Goal: Task Accomplishment & Management: Manage account settings

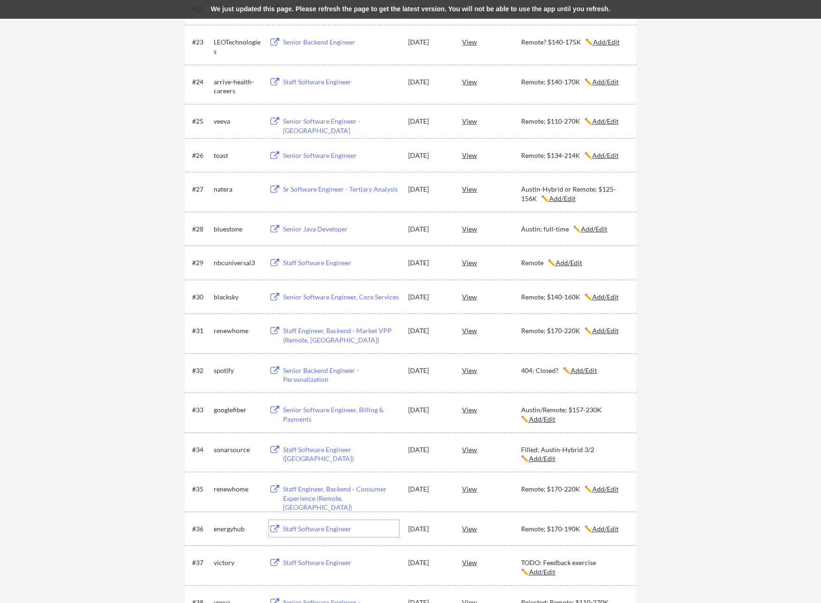
scroll to position [950, 0]
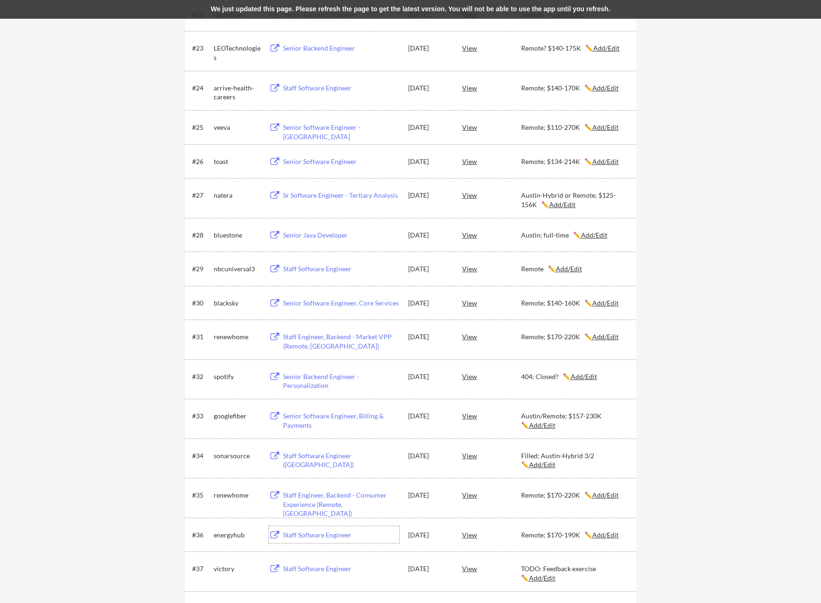
click at [606, 129] on u "Add/Edit" at bounding box center [606, 127] width 26 height 8
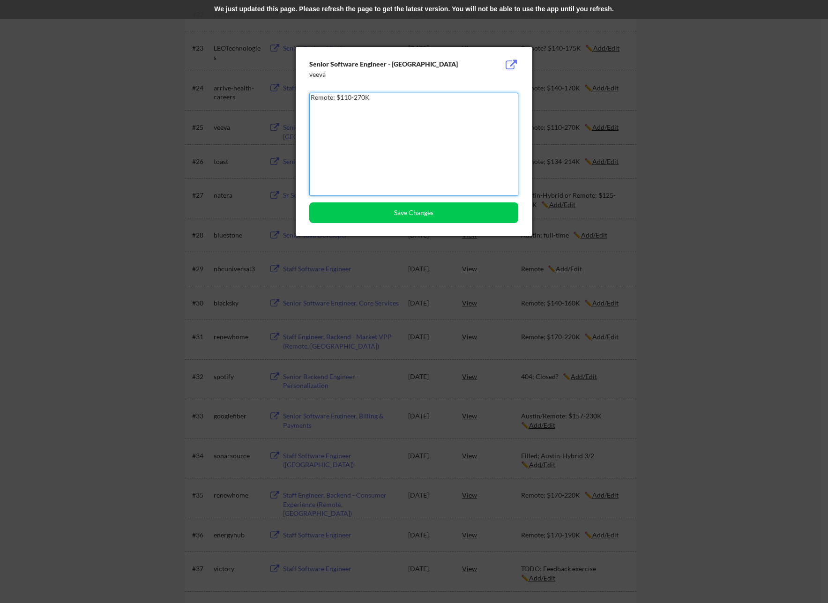
click at [311, 98] on textarea "Remote; $110-270K" at bounding box center [413, 144] width 209 height 103
type textarea "Rejected; Remote; $110-270K"
click at [448, 210] on button "Save Changes" at bounding box center [413, 213] width 209 height 21
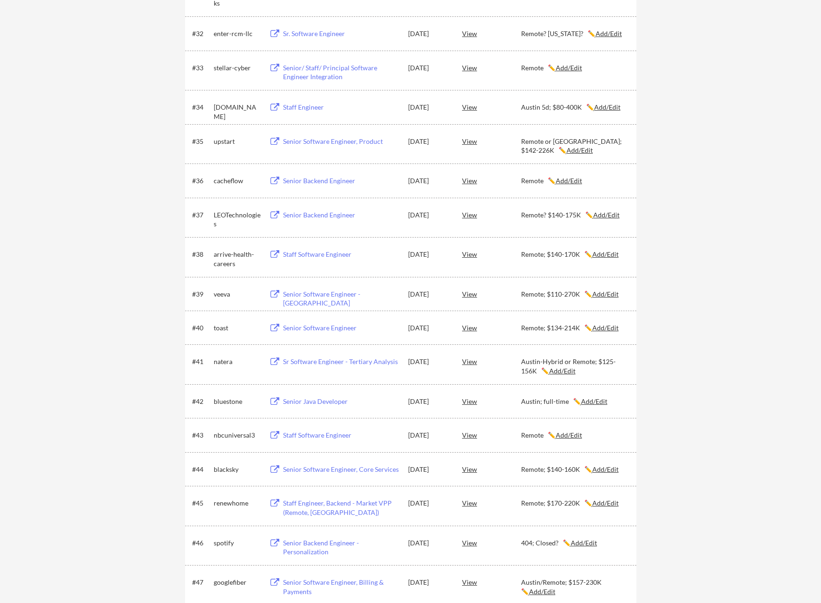
scroll to position [1329, 0]
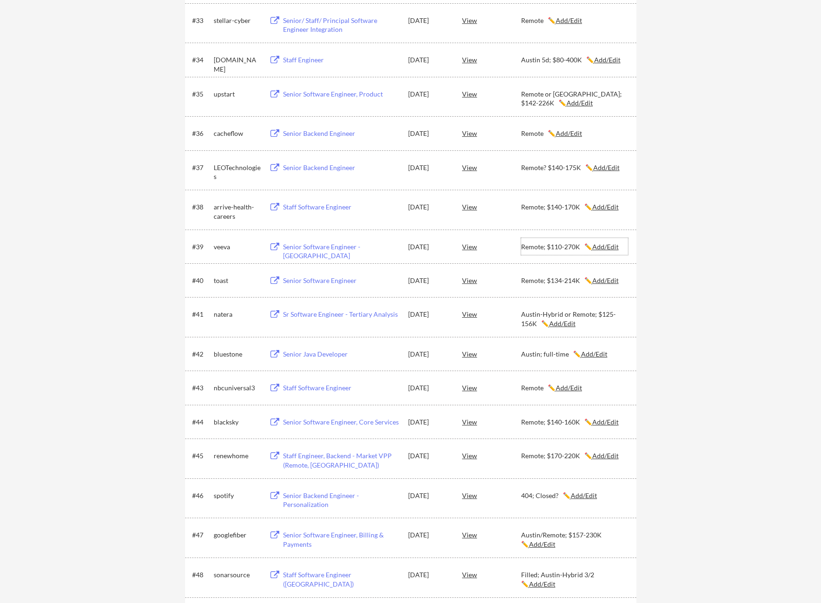
click at [601, 247] on u "Add/Edit" at bounding box center [606, 247] width 26 height 8
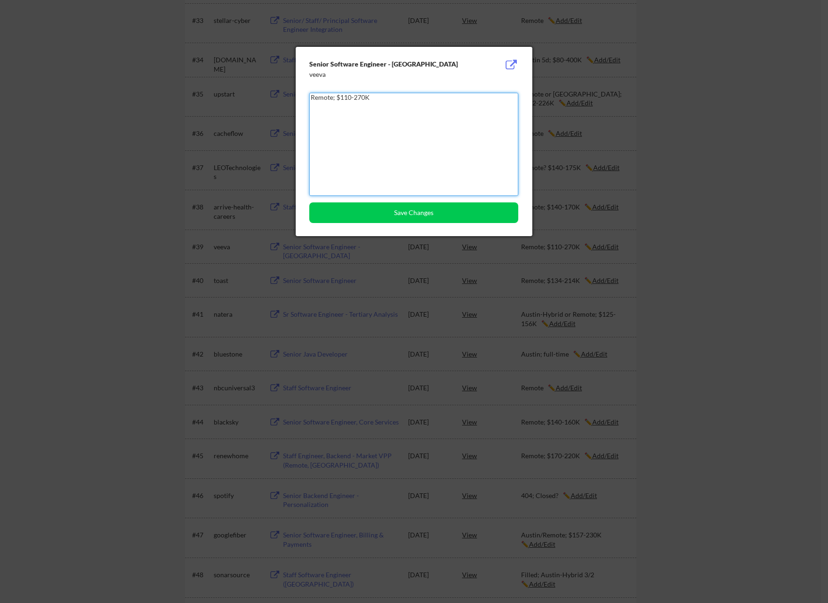
click at [312, 98] on textarea "Remote; $110-270K" at bounding box center [413, 144] width 209 height 103
type textarea "Rejected; Remote; $110-270K"
click at [387, 211] on button "Save Changes" at bounding box center [413, 213] width 209 height 21
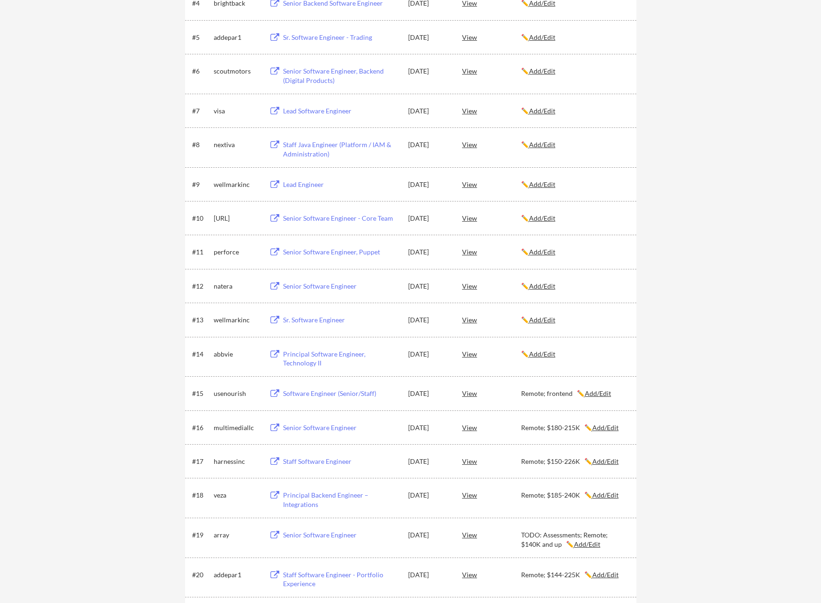
scroll to position [328, 0]
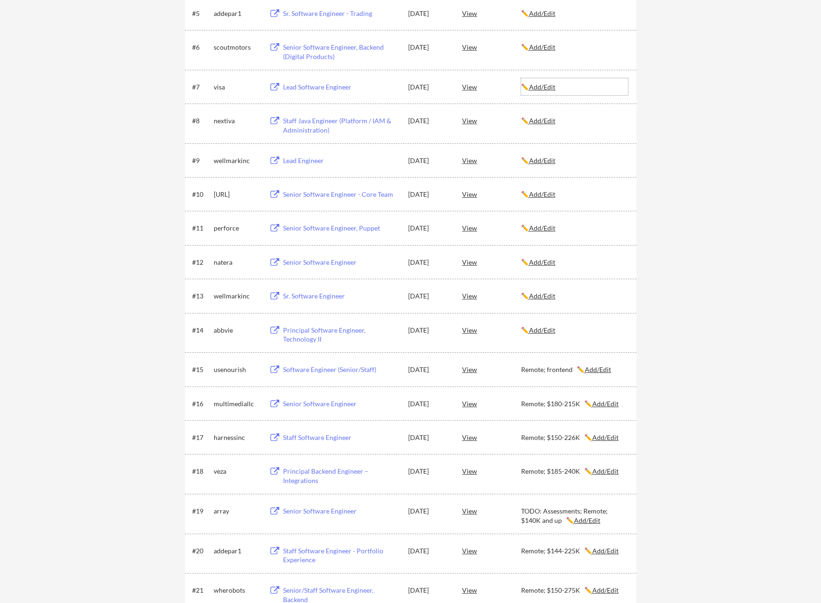
click at [554, 84] on u "Add/Edit" at bounding box center [542, 87] width 26 height 8
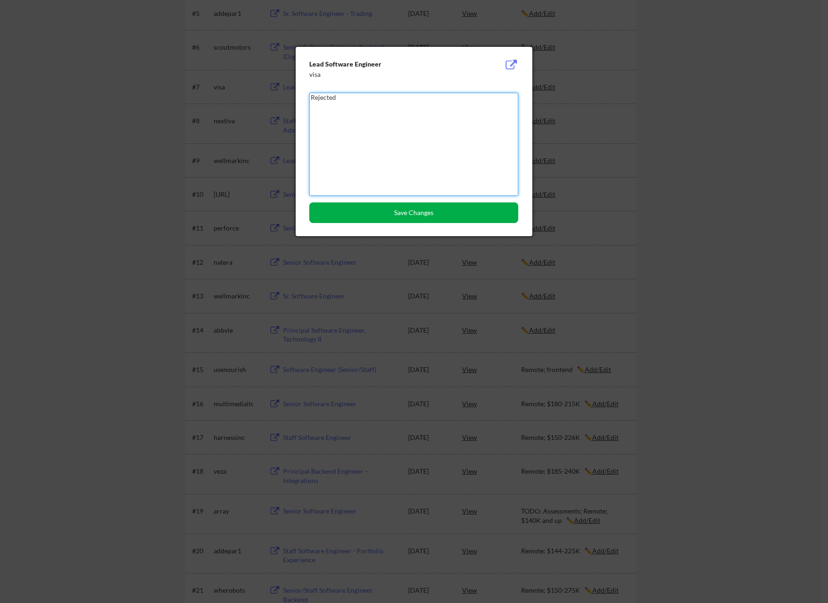
type textarea "Rejected"
click at [403, 211] on button "Save Changes" at bounding box center [413, 213] width 209 height 21
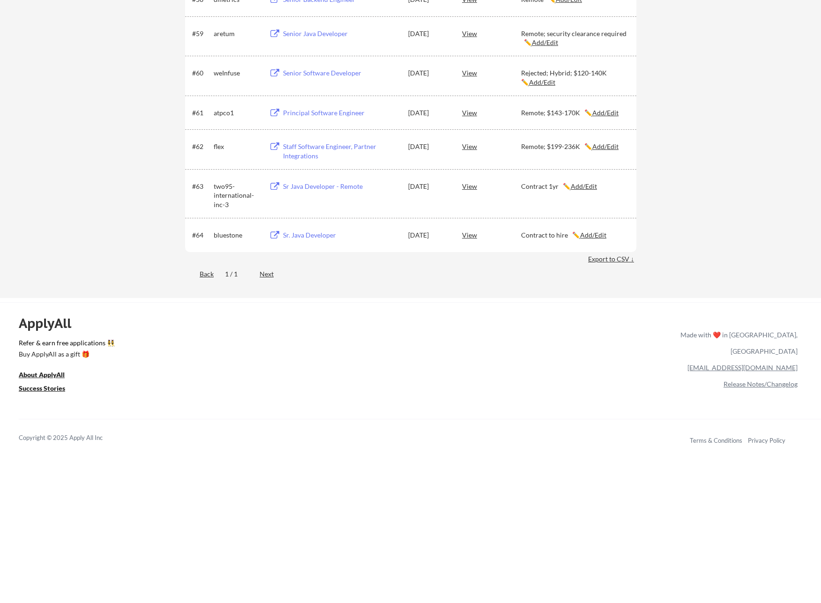
scroll to position [2235, 0]
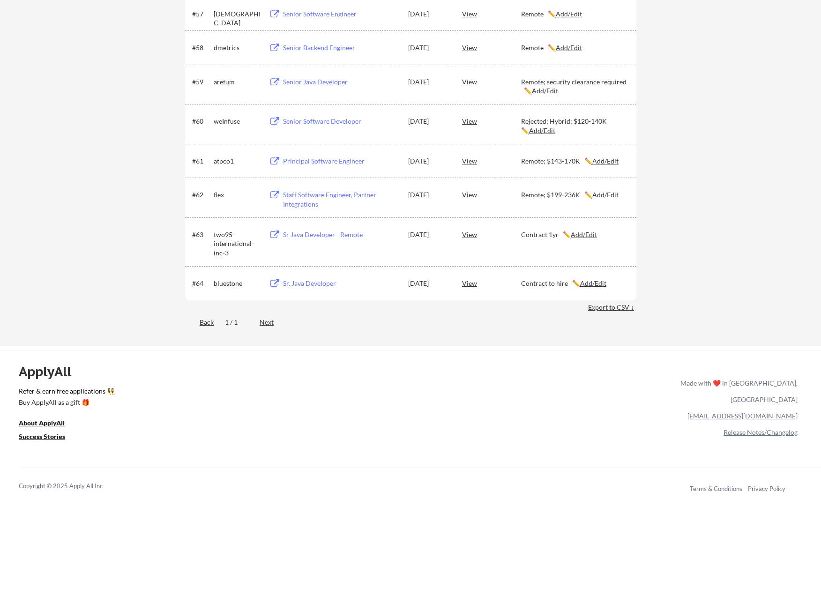
click at [330, 235] on div "Sr Java Developer - Remote" at bounding box center [341, 234] width 116 height 9
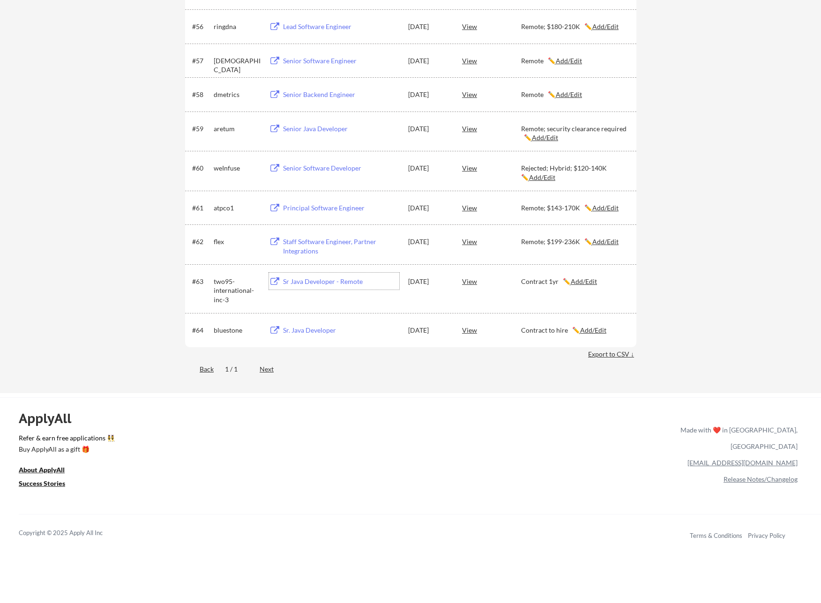
scroll to position [2154, 0]
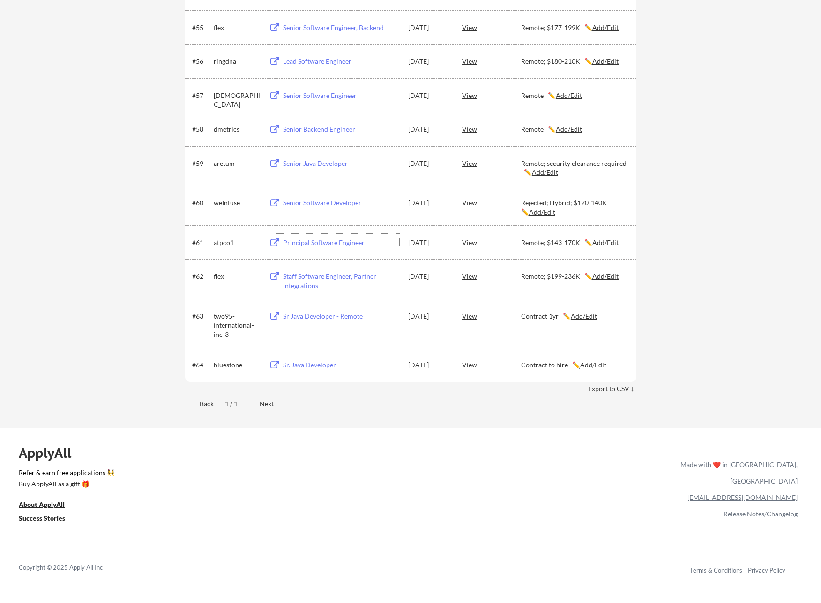
click at [318, 243] on div "Principal Software Engineer" at bounding box center [341, 242] width 116 height 9
click at [229, 205] on div "weInfuse" at bounding box center [237, 202] width 47 height 9
click at [288, 199] on div "Senior Software Developer" at bounding box center [341, 202] width 116 height 9
click at [317, 120] on div "Senior Backend Engineer" at bounding box center [340, 128] width 119 height 17
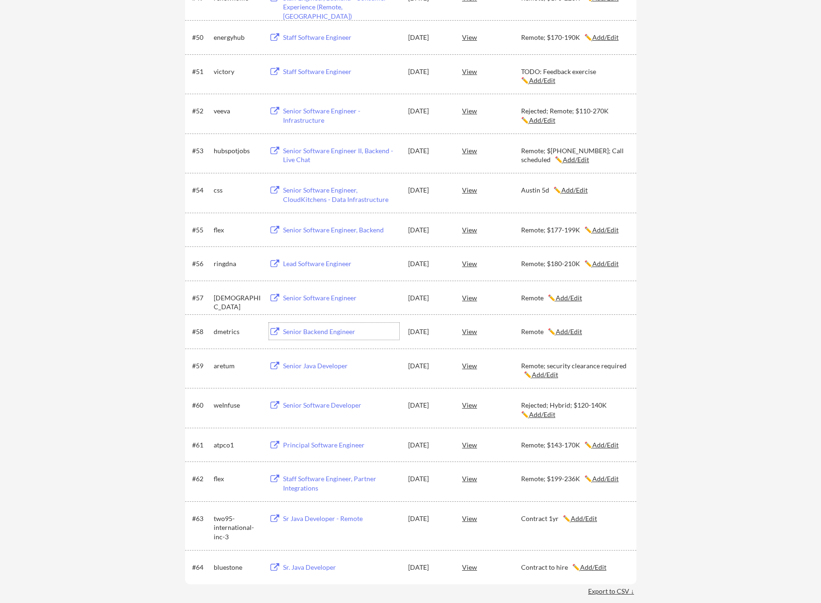
scroll to position [2007, 0]
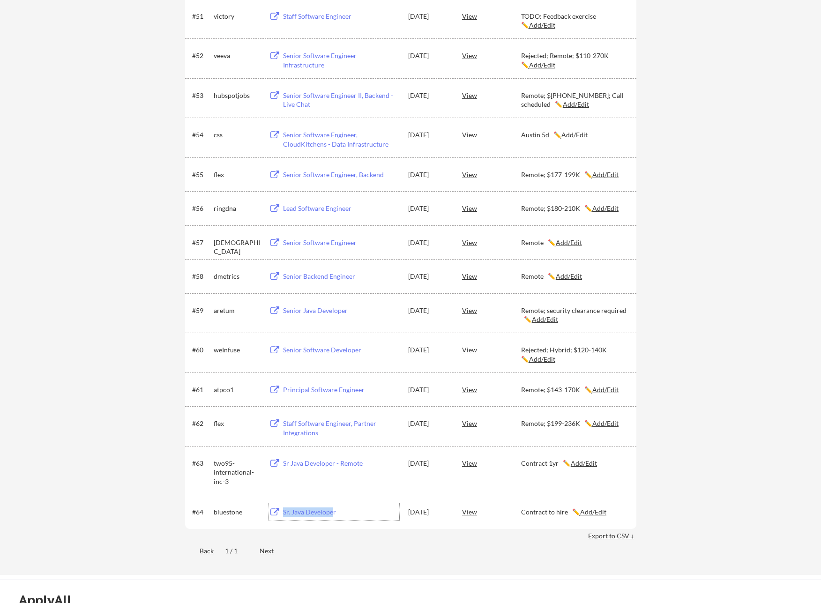
drag, startPoint x: 284, startPoint y: 514, endPoint x: 334, endPoint y: 510, distance: 50.3
click at [334, 510] on div "Sr. Java Developer" at bounding box center [341, 512] width 116 height 9
click at [502, 559] on div "Back 1 / 1 Next" at bounding box center [410, 551] width 451 height 19
click at [611, 536] on div "Export to CSV ↓" at bounding box center [612, 536] width 48 height 9
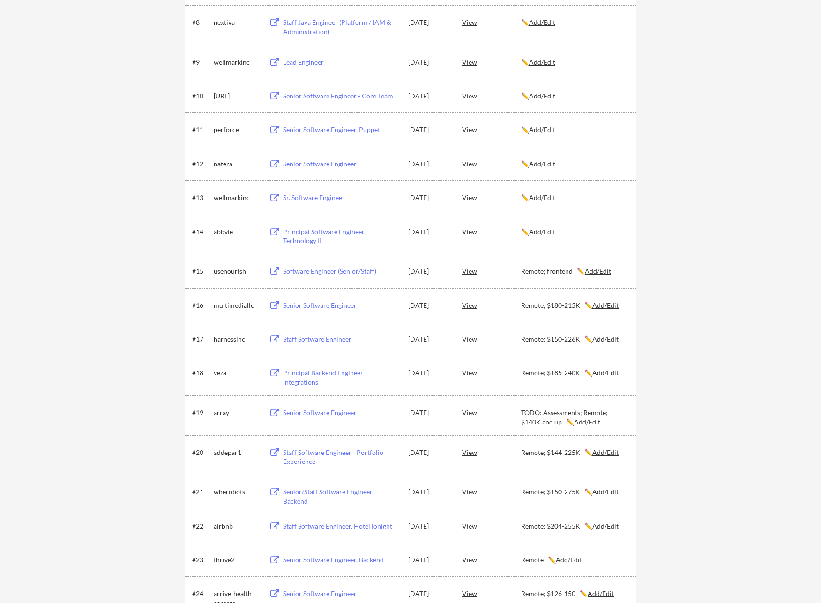
scroll to position [282, 0]
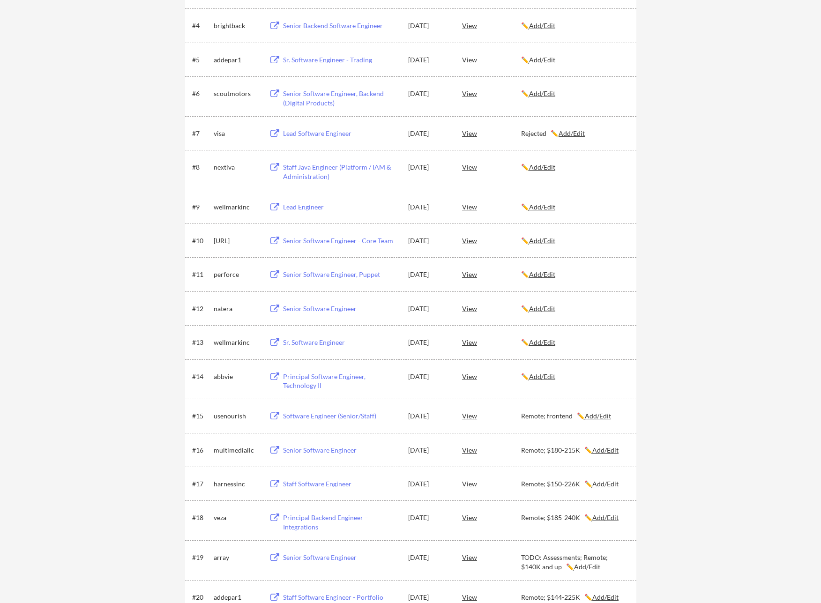
click at [324, 378] on div "Principal Software Engineer, Technology II" at bounding box center [341, 381] width 116 height 18
click at [537, 376] on u "Add/Edit" at bounding box center [542, 377] width 26 height 8
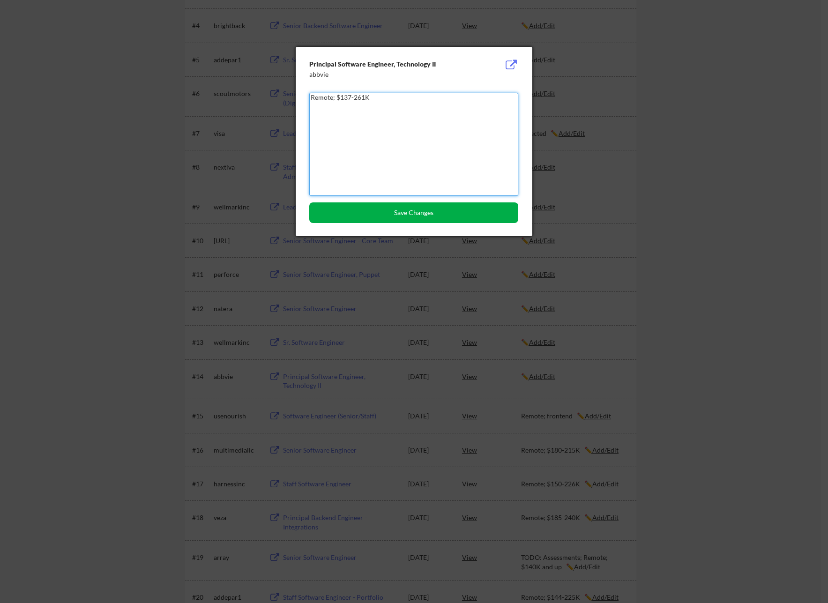
type textarea "Remote; $137-261K"
click at [411, 216] on button "Save Changes" at bounding box center [413, 213] width 209 height 21
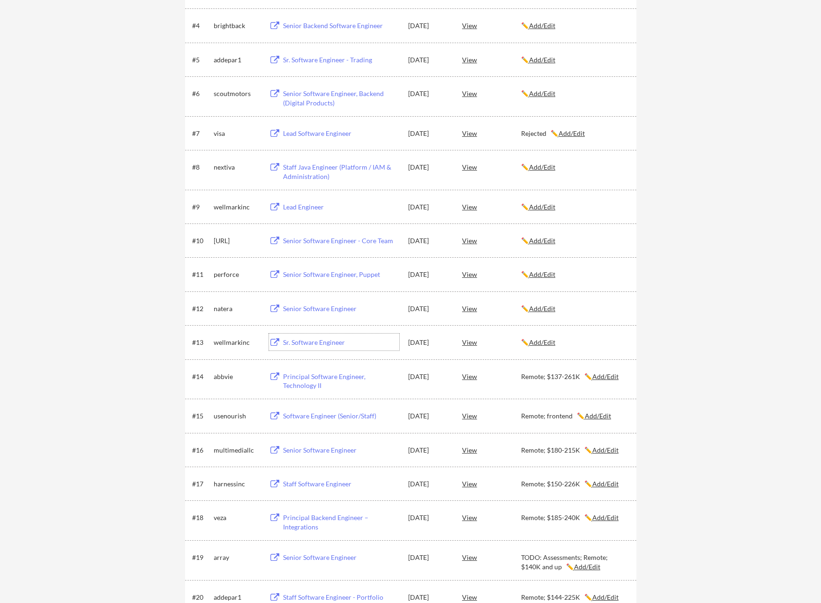
click at [326, 345] on div "Sr. Software Engineer" at bounding box center [341, 342] width 116 height 9
click at [544, 346] on u "Add/Edit" at bounding box center [542, 342] width 26 height 8
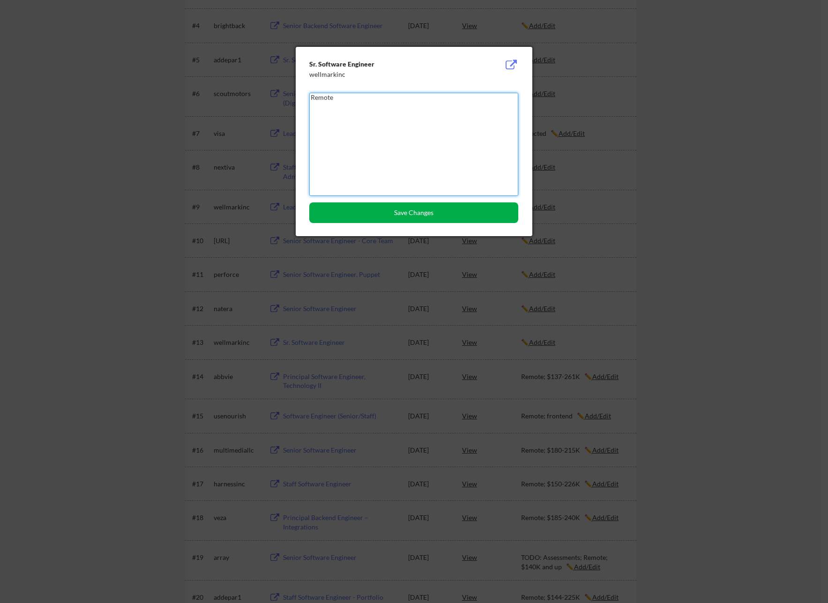
type textarea "Remote"
click at [391, 212] on button "Save Changes" at bounding box center [413, 213] width 209 height 21
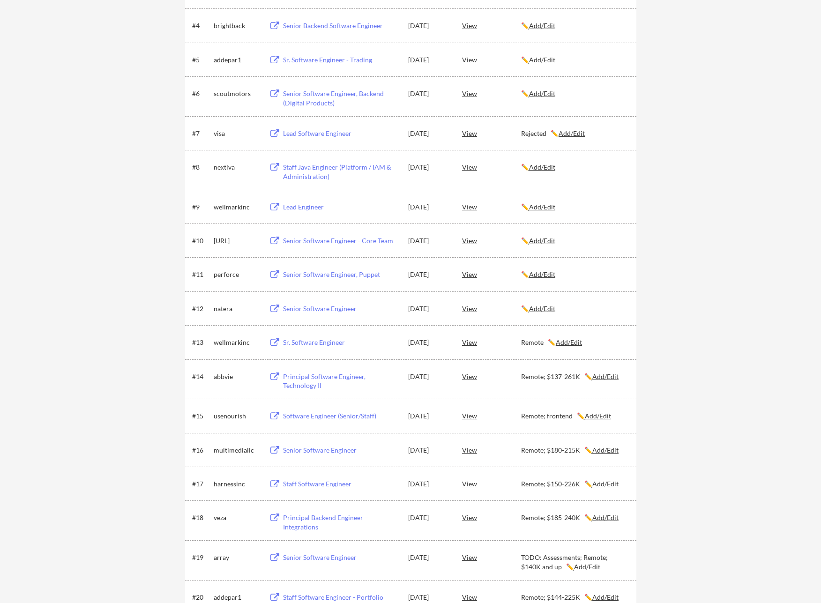
click at [336, 307] on div "Senior Software Engineer" at bounding box center [341, 308] width 116 height 9
click at [554, 308] on u "Add/Edit" at bounding box center [542, 309] width 26 height 8
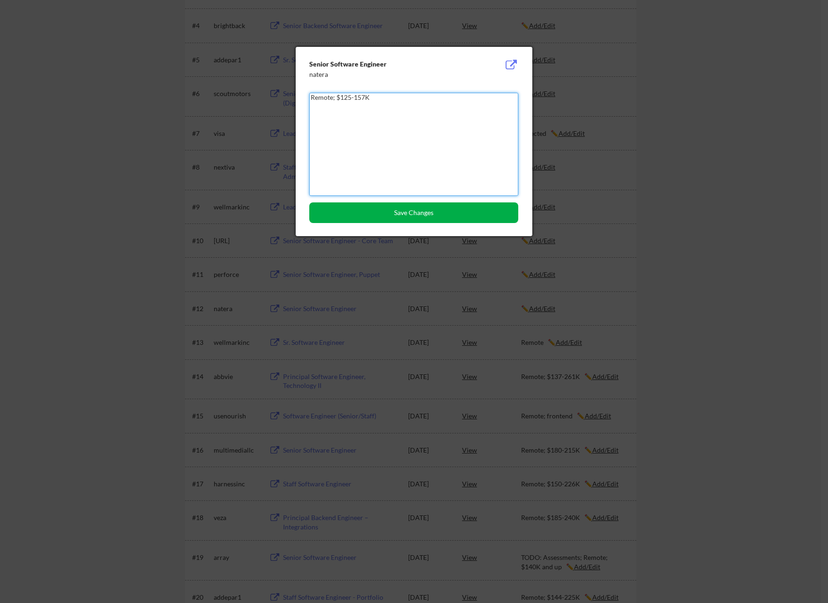
type textarea "Remote; $125-157K"
click at [427, 220] on button "Save Changes" at bounding box center [413, 213] width 209 height 21
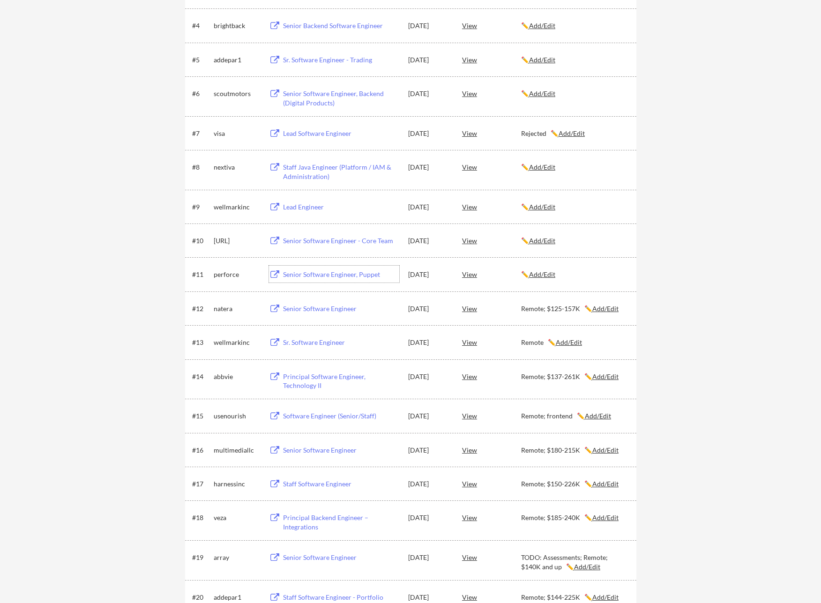
click at [357, 273] on div "Senior Software Engineer, Puppet" at bounding box center [341, 274] width 116 height 9
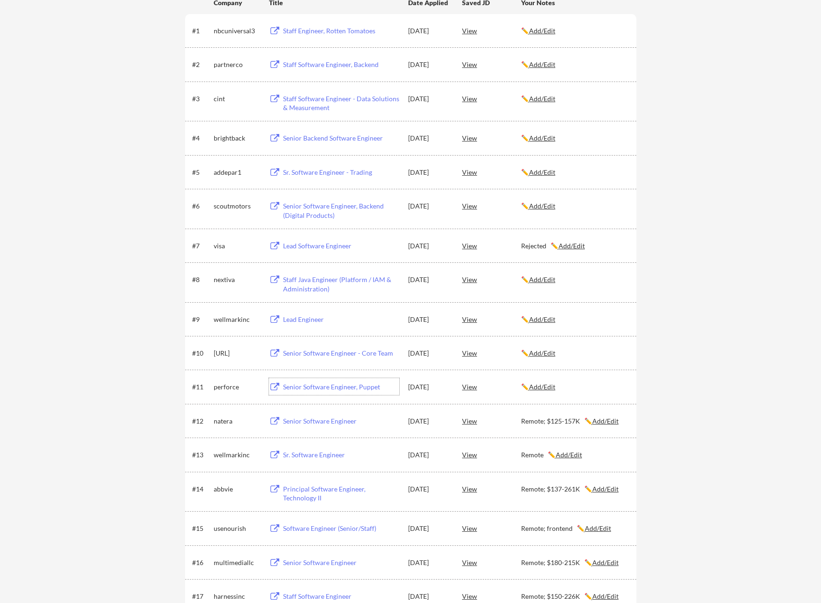
scroll to position [175, 0]
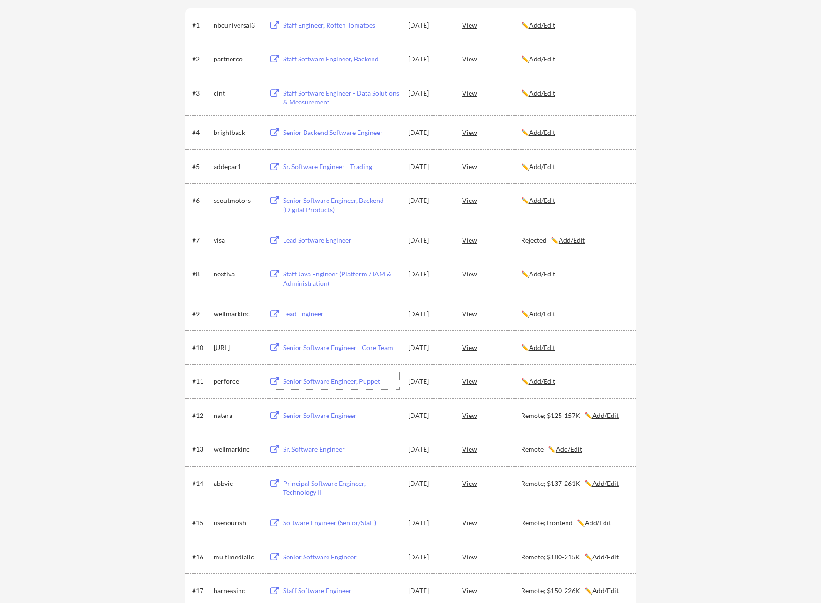
click at [556, 380] on u "Add/Edit" at bounding box center [542, 381] width 26 height 8
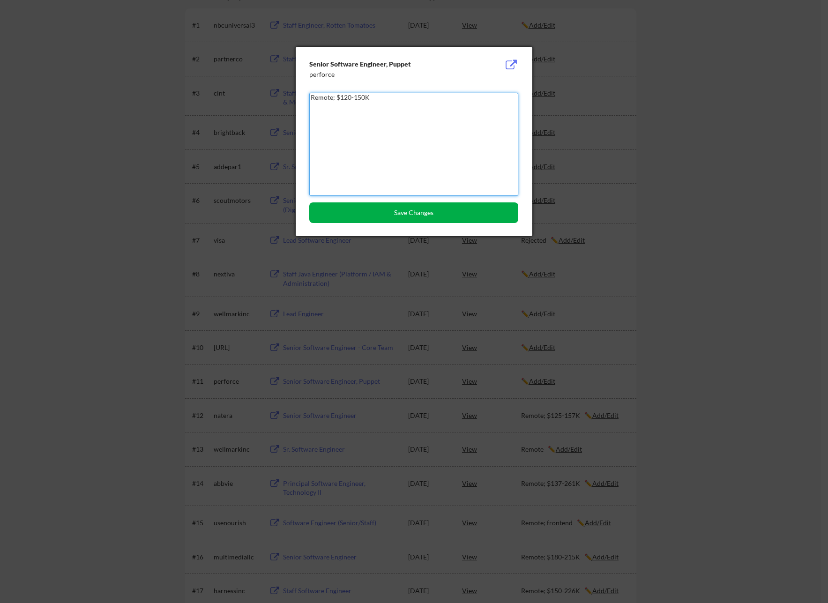
type textarea "Remote; $120-150K"
click at [458, 212] on button "Save Changes" at bounding box center [413, 213] width 209 height 21
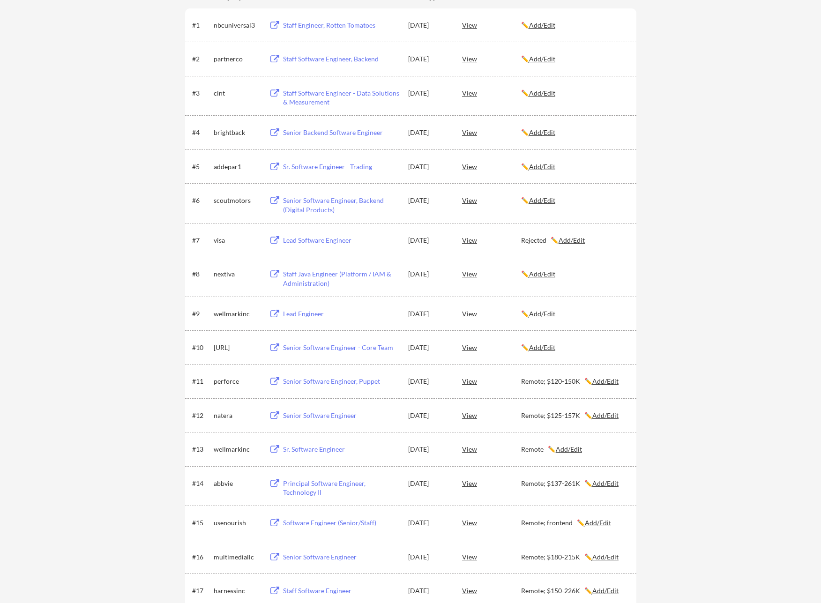
click at [322, 352] on div "Senior Software Engineer - Core Team" at bounding box center [341, 347] width 116 height 9
click at [551, 346] on u "Add/Edit" at bounding box center [542, 348] width 26 height 8
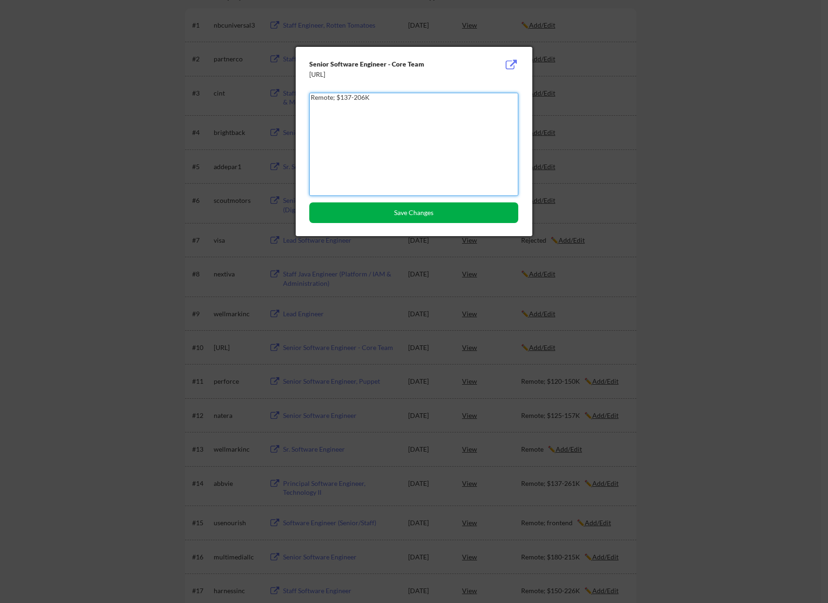
type textarea "Remote; $137-206K"
click at [432, 214] on button "Save Changes" at bounding box center [413, 213] width 209 height 21
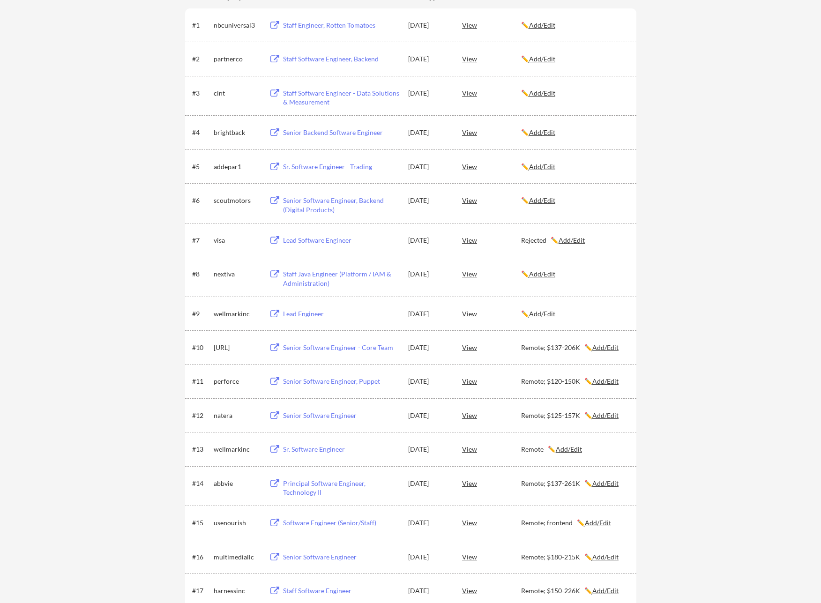
click at [301, 315] on div "Lead Engineer" at bounding box center [341, 313] width 116 height 9
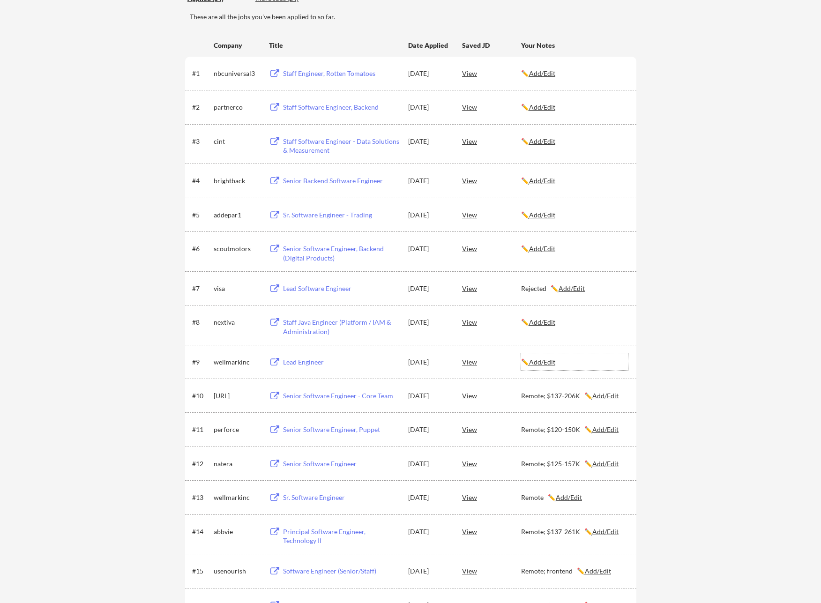
click at [549, 359] on u "Add/Edit" at bounding box center [542, 362] width 26 height 8
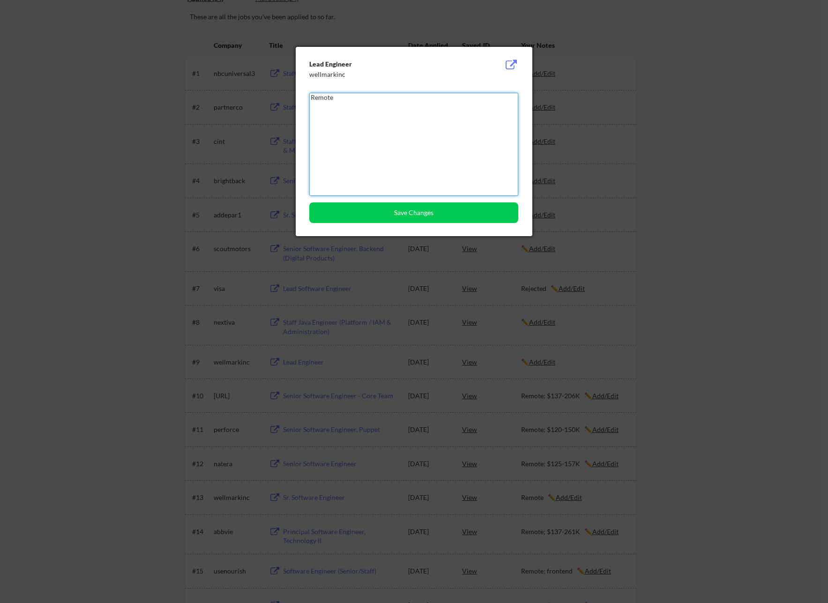
type textarea "Remote"
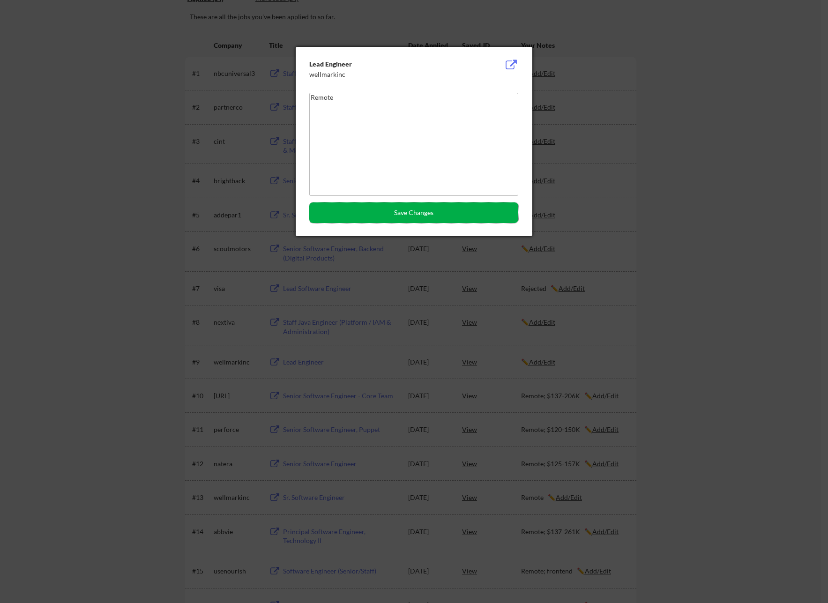
click at [462, 222] on button "Save Changes" at bounding box center [413, 213] width 209 height 21
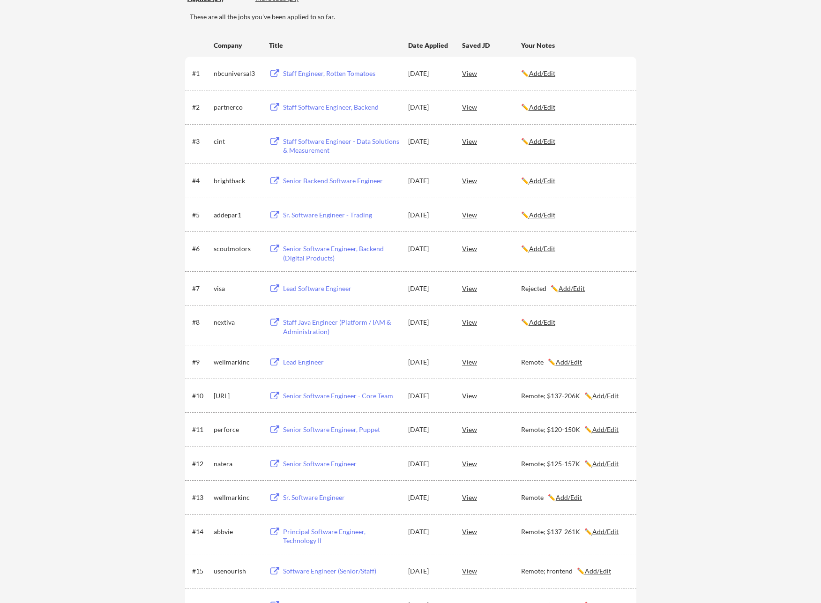
click at [316, 325] on div "Staff Java Engineer (Platform / IAM & Administration)" at bounding box center [341, 327] width 116 height 18
click at [554, 323] on u "Add/Edit" at bounding box center [542, 322] width 26 height 8
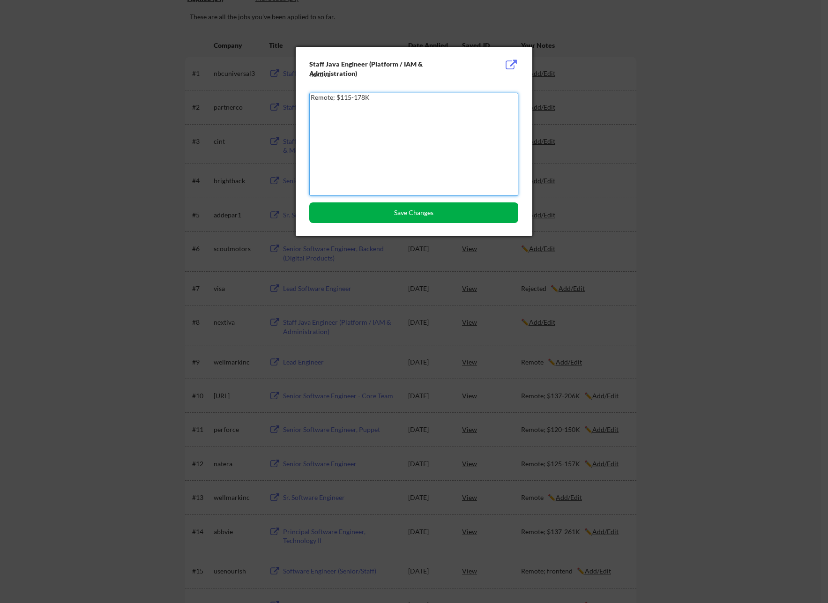
type textarea "Remote; $115-178K"
click at [447, 214] on button "Save Changes" at bounding box center [413, 213] width 209 height 21
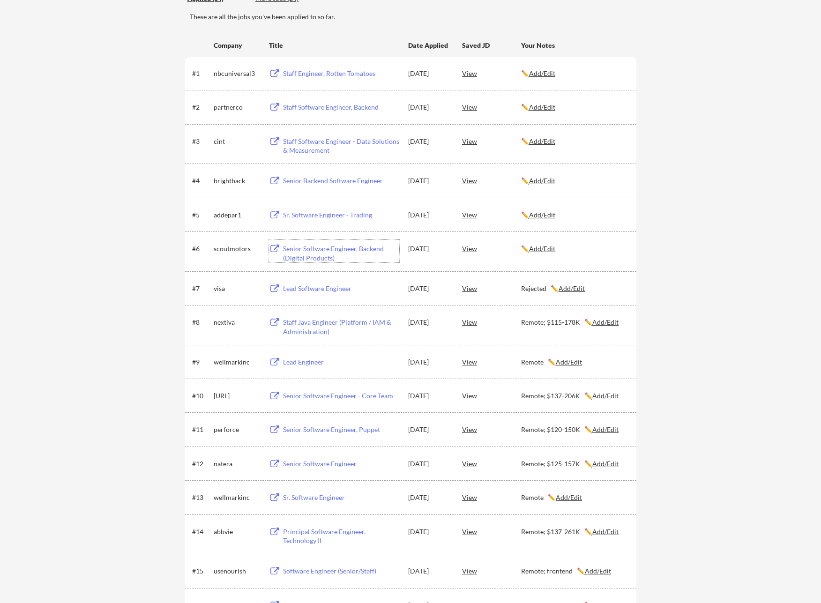
click at [316, 251] on div "Senior Software Engineer, Backend (Digital Products)" at bounding box center [341, 253] width 116 height 18
click at [543, 246] on u "Add/Edit" at bounding box center [542, 249] width 26 height 8
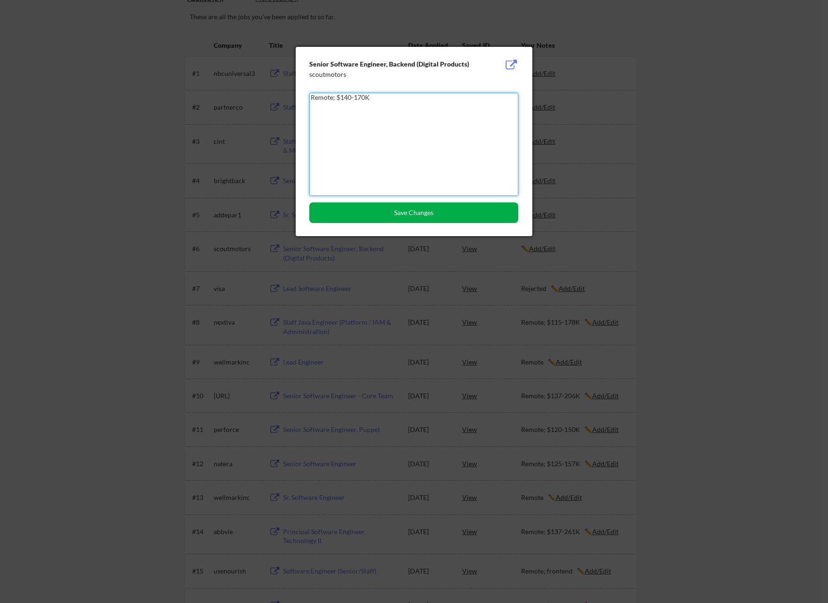
type textarea "Remote; $140-170K"
click at [413, 209] on button "Save Changes" at bounding box center [413, 213] width 209 height 21
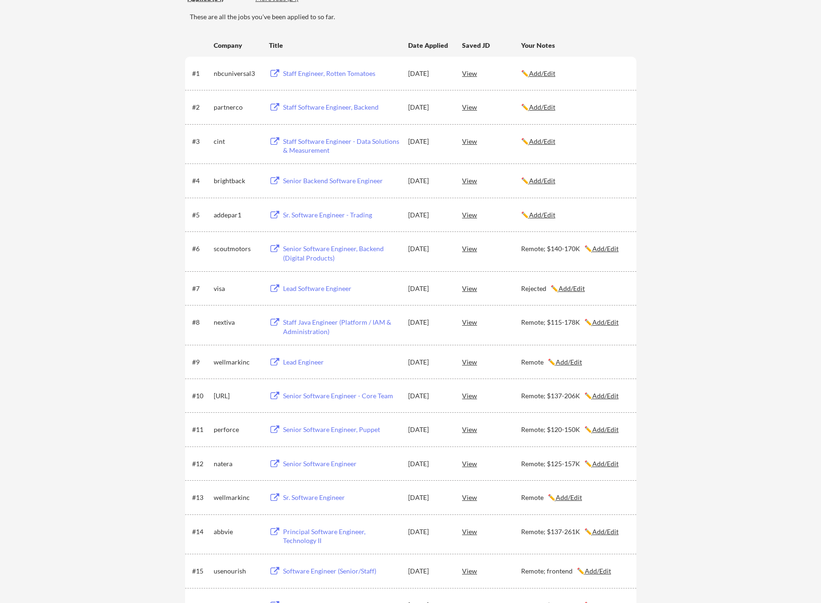
scroll to position [108, 0]
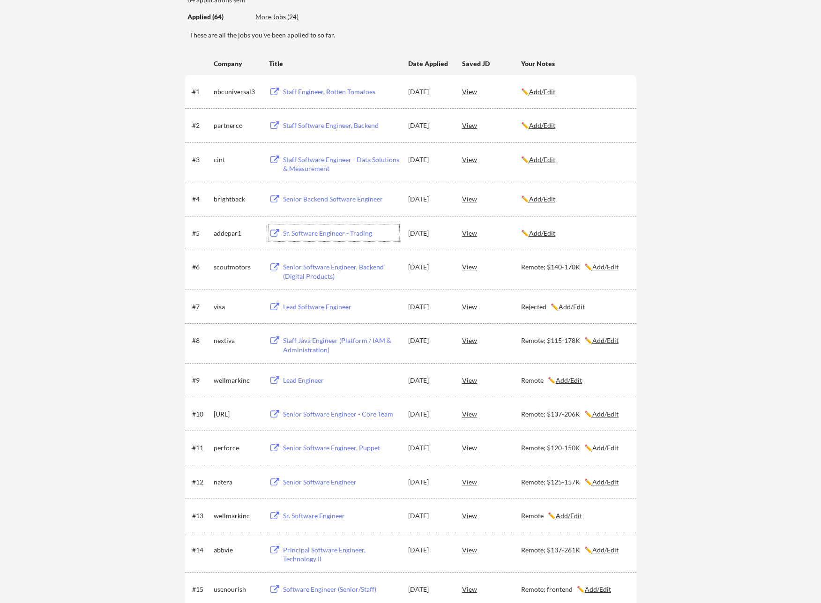
click at [321, 230] on div "Sr. Software Engineer - Trading" at bounding box center [341, 233] width 116 height 9
click at [538, 231] on u "Add/Edit" at bounding box center [542, 233] width 26 height 8
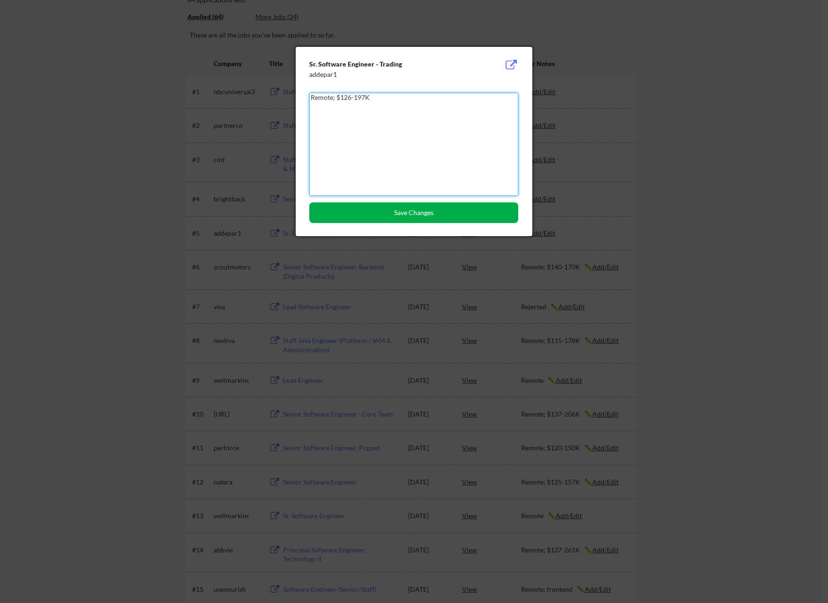
type textarea "Remote; $126-197K"
click at [481, 216] on button "Save Changes" at bounding box center [413, 213] width 209 height 21
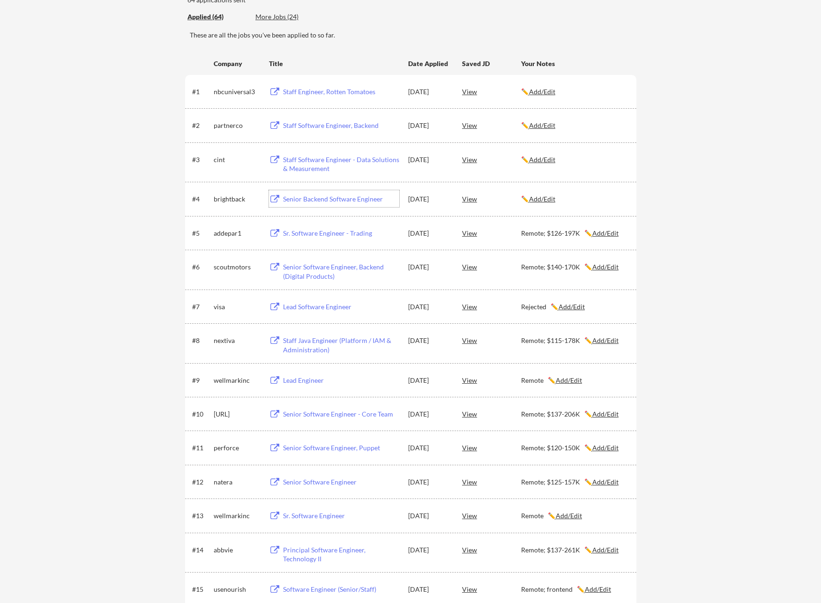
click at [323, 198] on div "Senior Backend Software Engineer" at bounding box center [341, 199] width 116 height 9
click at [550, 195] on u "Add/Edit" at bounding box center [542, 199] width 26 height 8
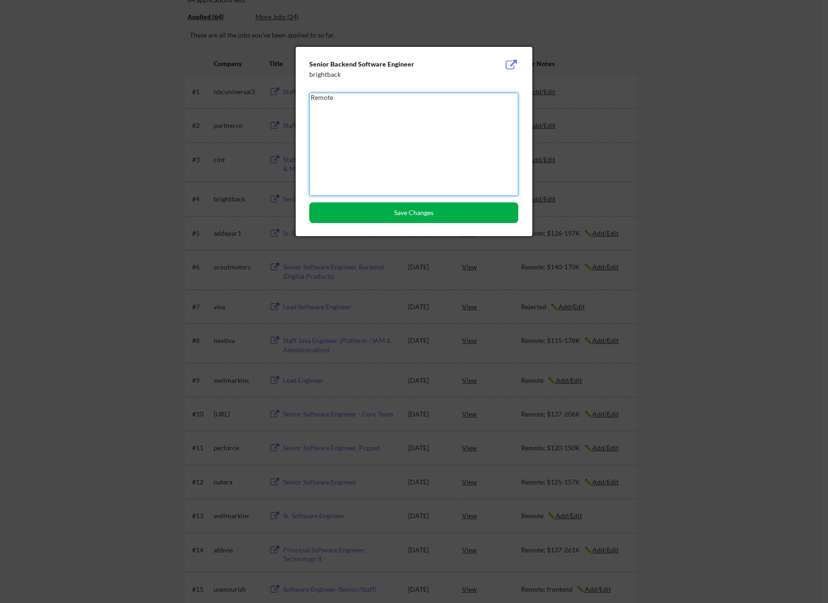
type textarea "Remote"
click at [453, 217] on button "Save Changes" at bounding box center [413, 213] width 209 height 21
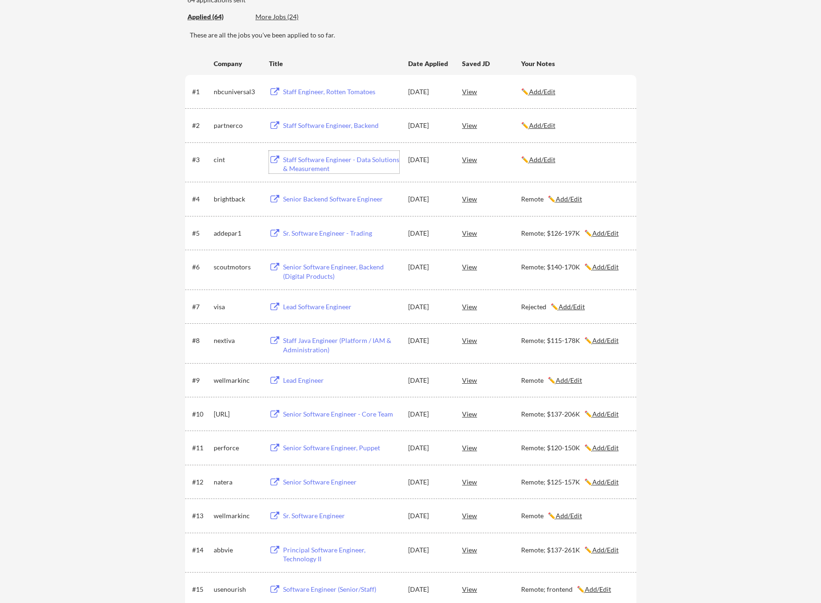
click at [337, 163] on div "Staff Software Engineer - Data Solutions & Measurement" at bounding box center [341, 164] width 116 height 18
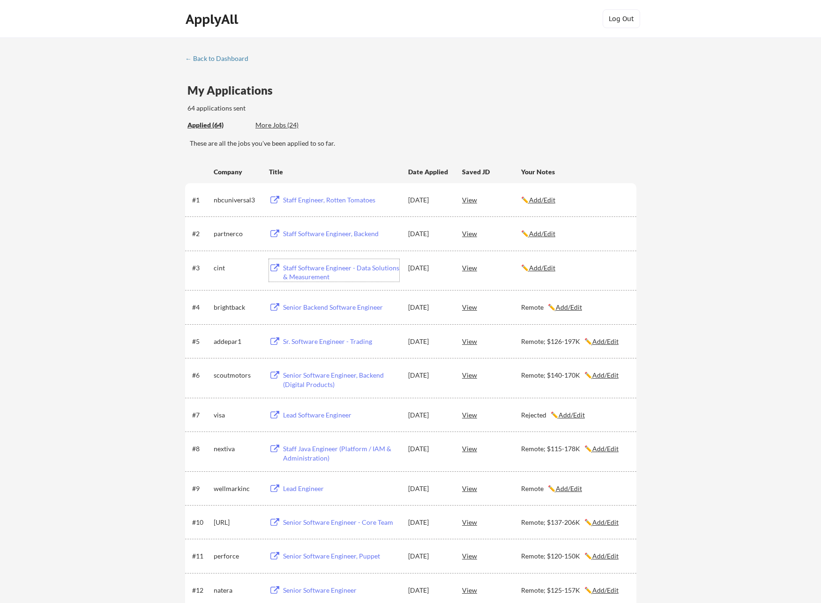
click at [541, 269] on u "Add/Edit" at bounding box center [542, 268] width 26 height 8
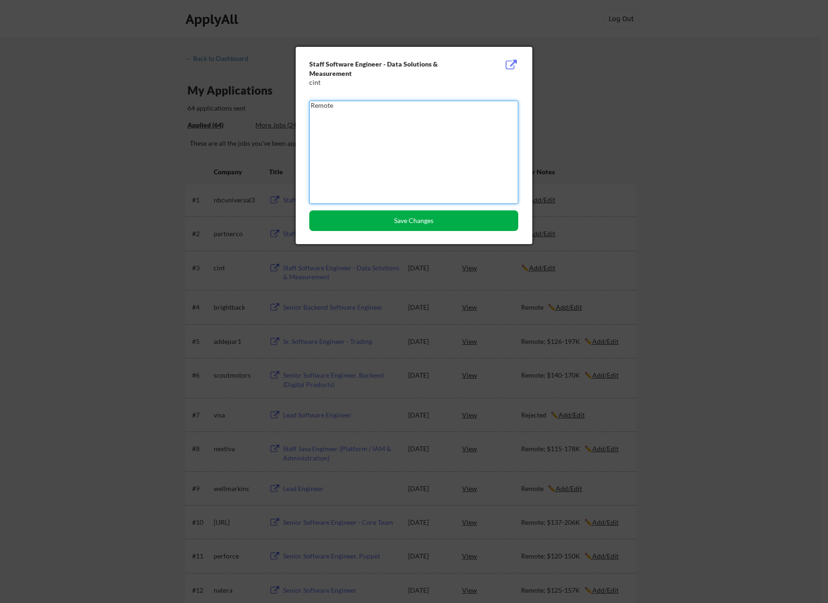
type textarea "Remote"
click at [436, 222] on button "Save Changes" at bounding box center [413, 220] width 209 height 21
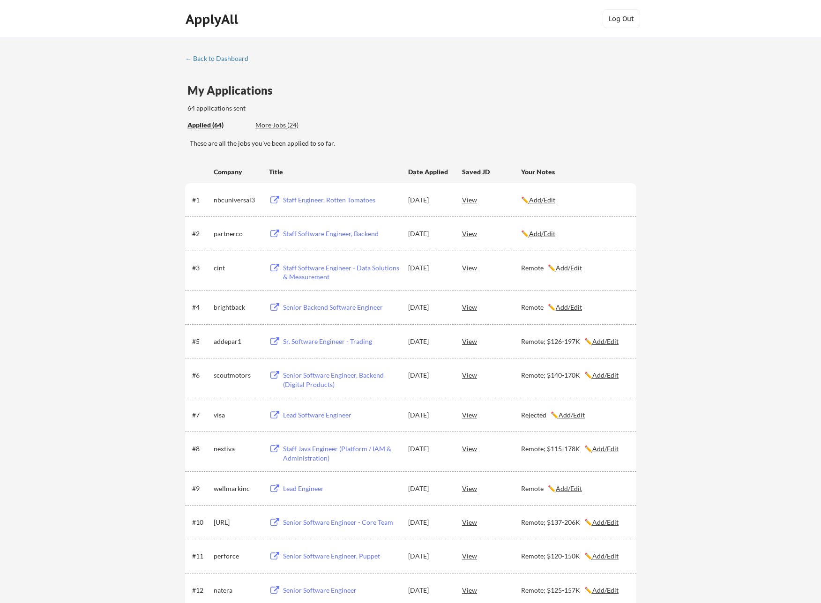
click at [308, 233] on div "Staff Software Engineer, Backend" at bounding box center [341, 233] width 116 height 9
click at [549, 234] on u "Add/Edit" at bounding box center [542, 234] width 26 height 8
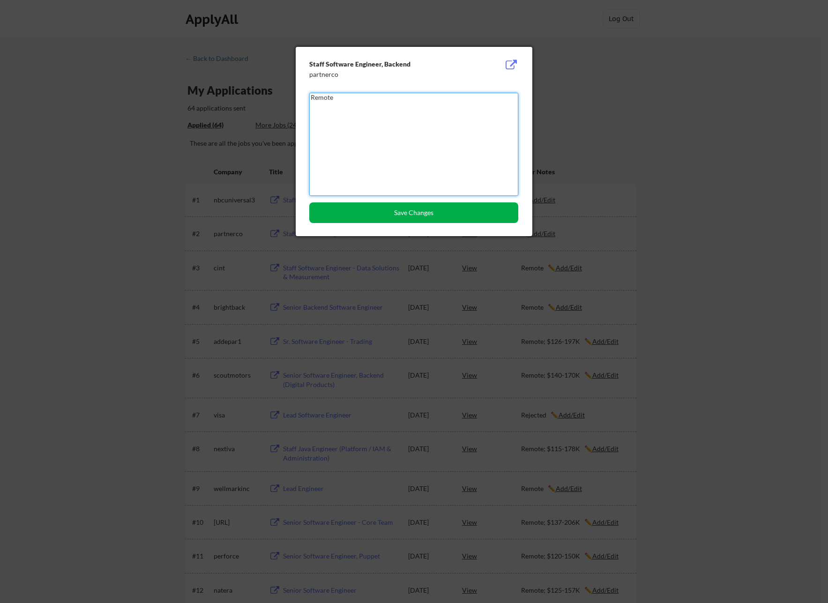
type textarea "Remote"
click at [448, 206] on button "Save Changes" at bounding box center [413, 213] width 209 height 21
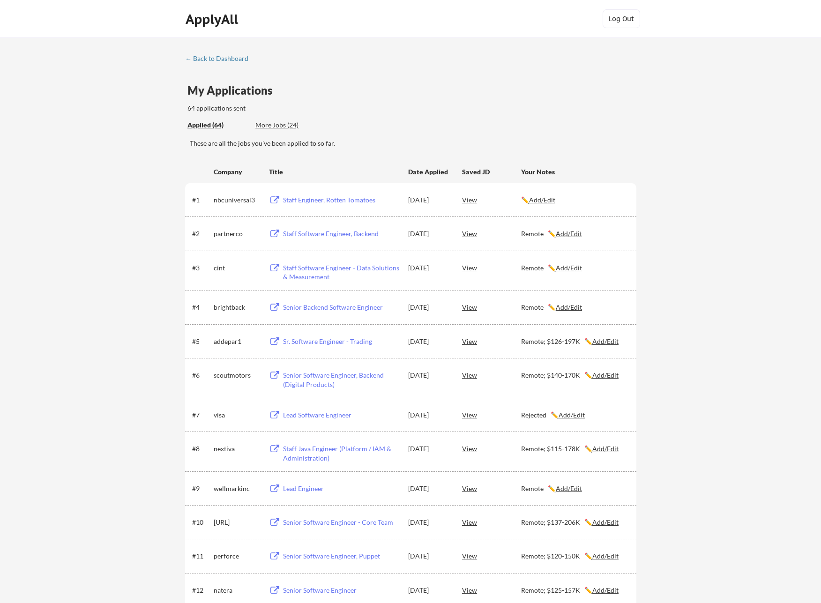
click at [376, 202] on div "Staff Engineer, Rotten Tomatoes" at bounding box center [341, 199] width 116 height 9
click at [538, 196] on u "Add/Edit" at bounding box center [542, 200] width 26 height 8
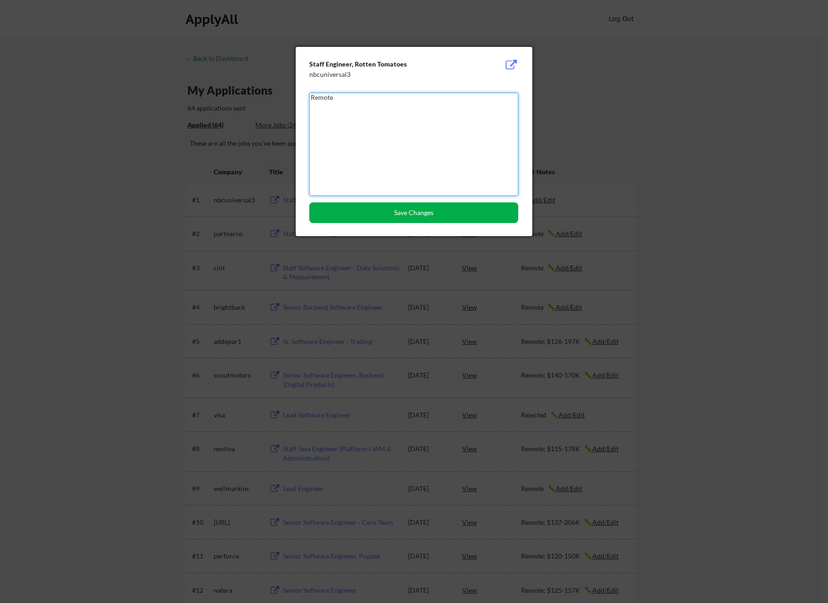
type textarea "Remote"
click at [437, 208] on button "Save Changes" at bounding box center [413, 213] width 209 height 21
